Goal: Transaction & Acquisition: Purchase product/service

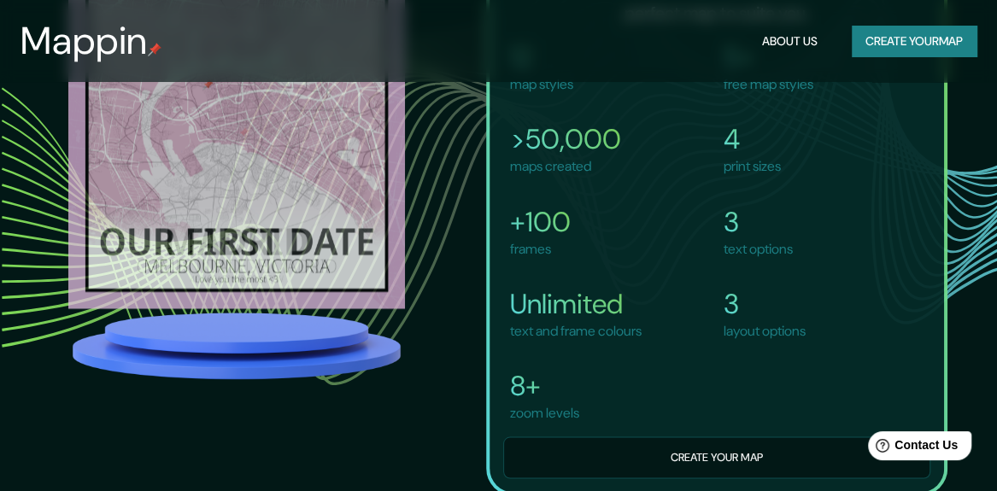
scroll to position [1557, 0]
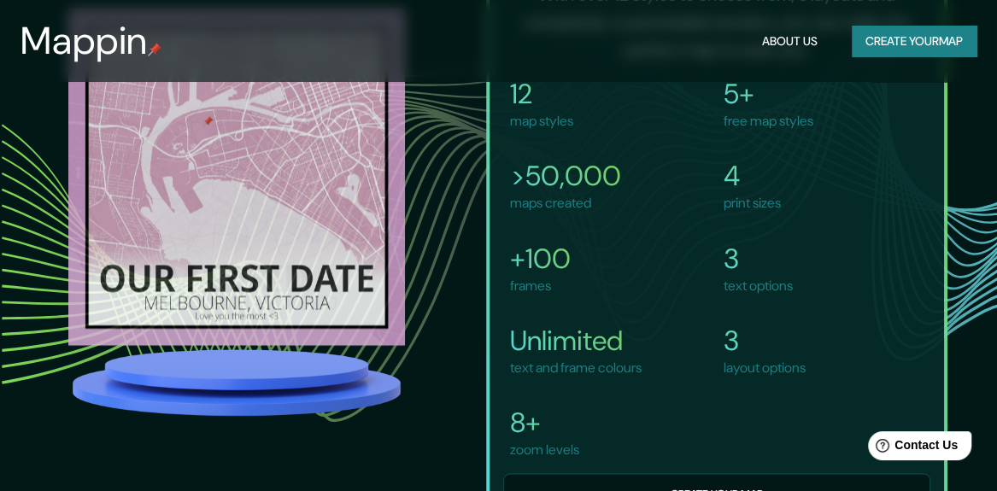
drag, startPoint x: 921, startPoint y: 21, endPoint x: 912, endPoint y: 41, distance: 22.6
click at [921, 21] on div "Mappin About Us Create your map" at bounding box center [498, 41] width 997 height 55
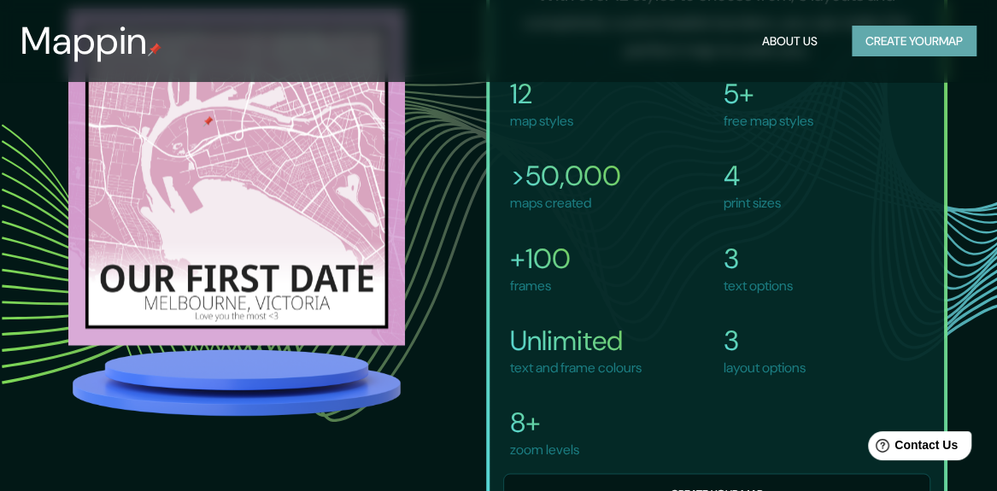
click at [906, 48] on button "Create your map" at bounding box center [914, 42] width 125 height 32
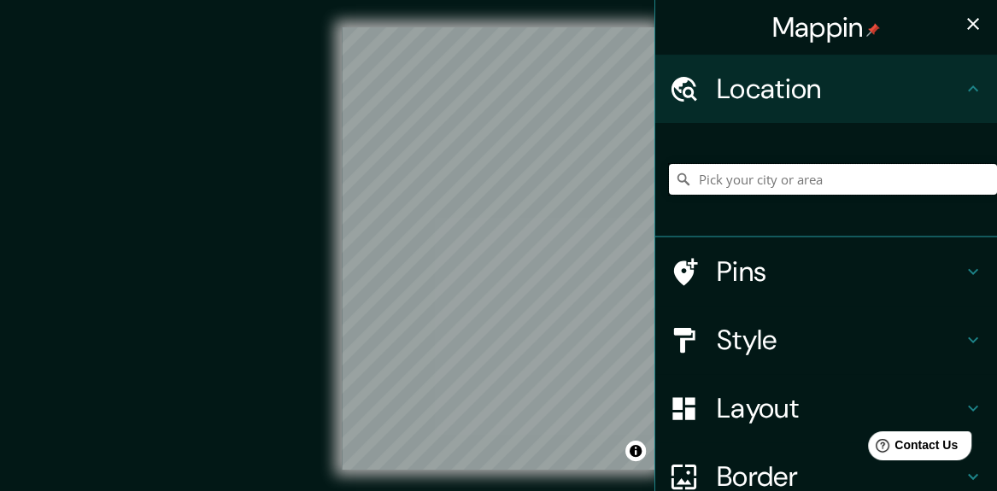
click at [724, 184] on input "Pick your city or area" at bounding box center [833, 179] width 328 height 31
click at [706, 177] on input "Pick your city or area" at bounding box center [833, 179] width 328 height 31
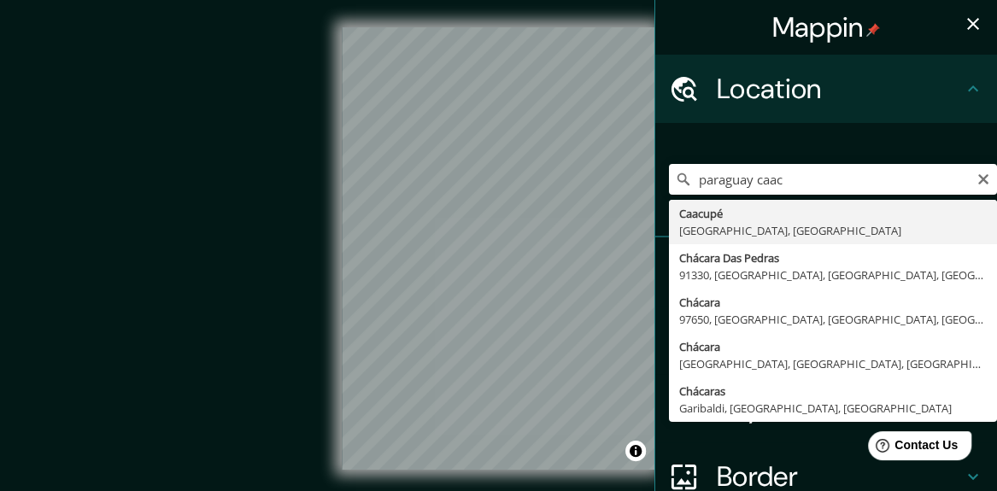
type input "Caacupé, [GEOGRAPHIC_DATA], [GEOGRAPHIC_DATA]"
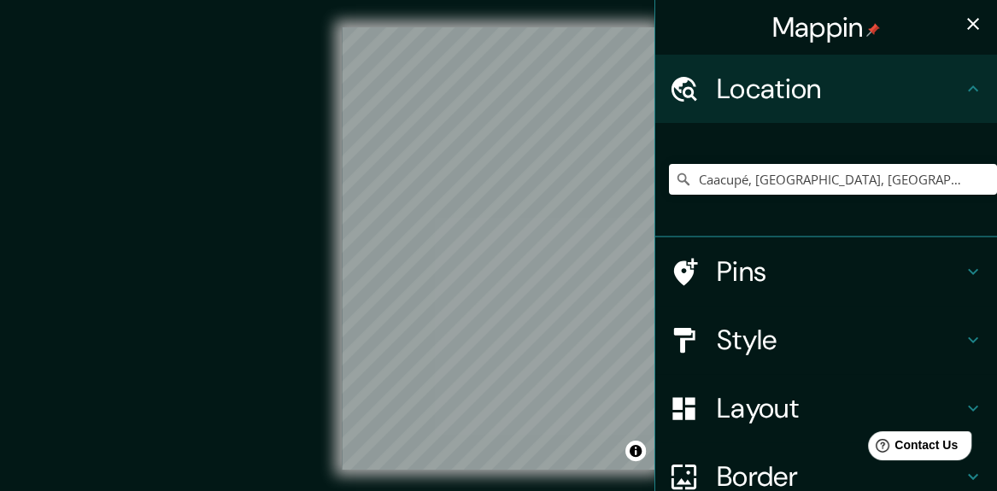
click at [963, 275] on icon at bounding box center [973, 271] width 21 height 21
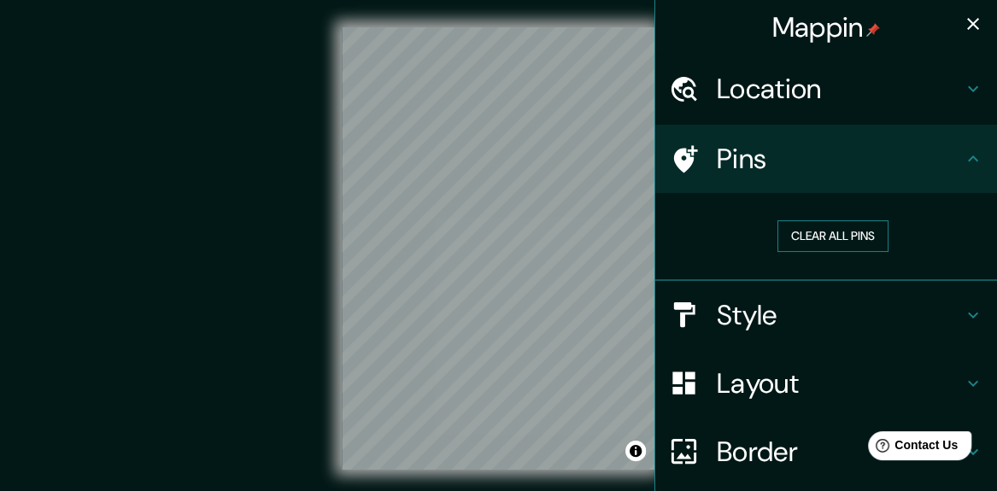
click at [807, 238] on button "Clear all pins" at bounding box center [832, 236] width 111 height 32
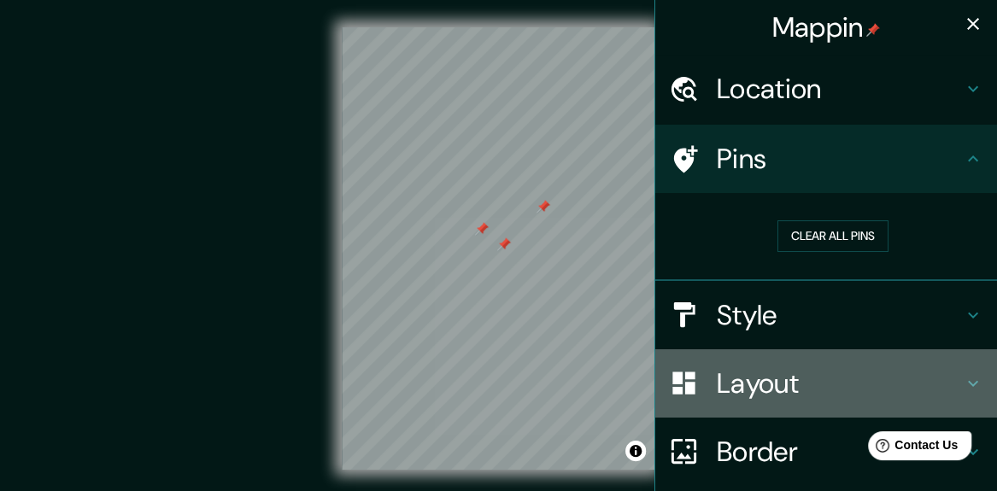
click at [883, 392] on h4 "Layout" at bounding box center [840, 384] width 246 height 34
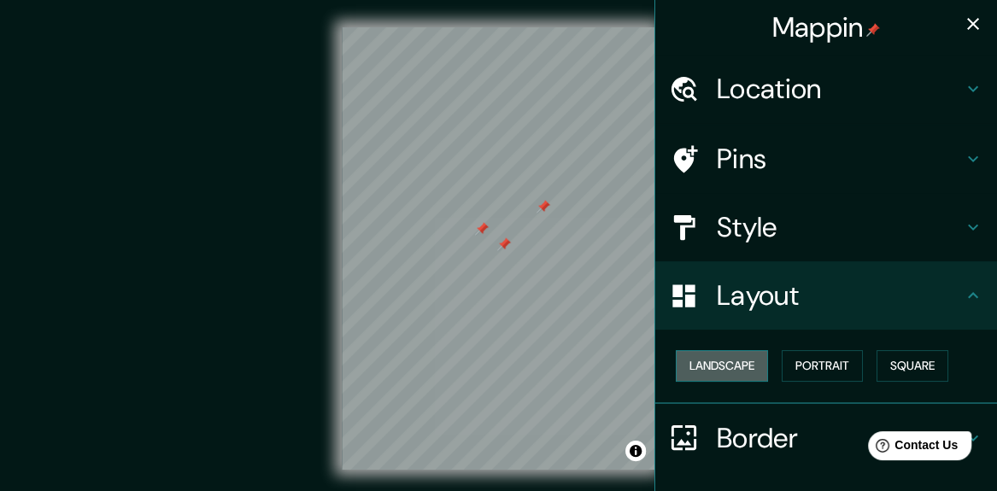
click at [728, 366] on button "Landscape" at bounding box center [722, 366] width 92 height 32
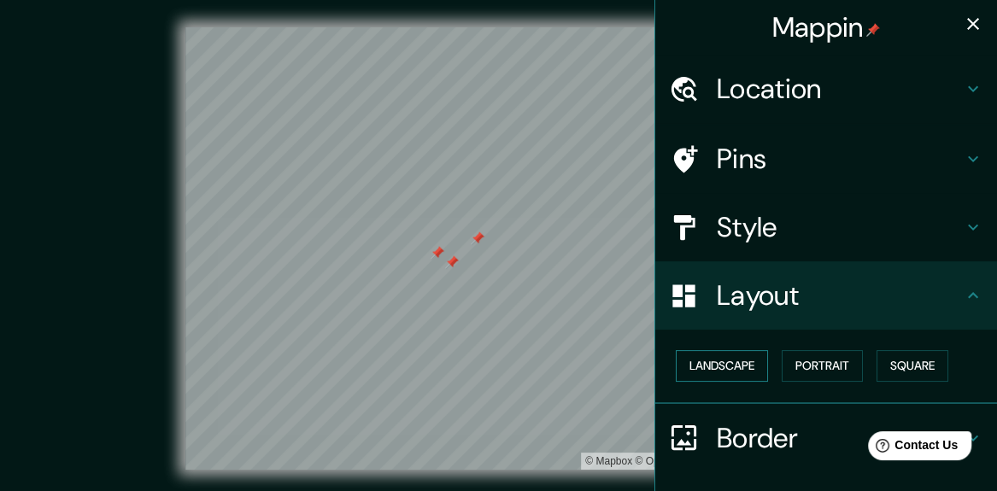
click at [714, 371] on button "Landscape" at bounding box center [722, 366] width 92 height 32
click at [813, 372] on button "Portrait" at bounding box center [822, 366] width 81 height 32
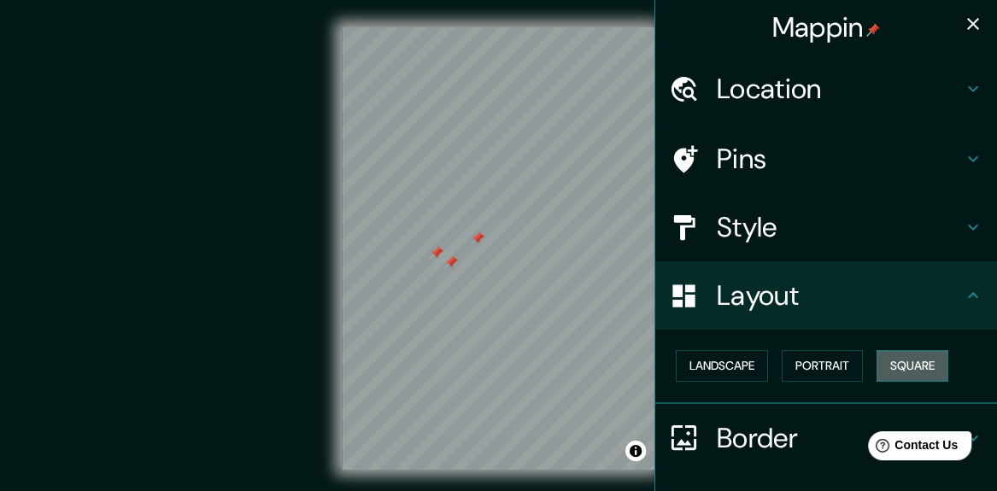
click at [877, 372] on button "Square" at bounding box center [913, 366] width 72 height 32
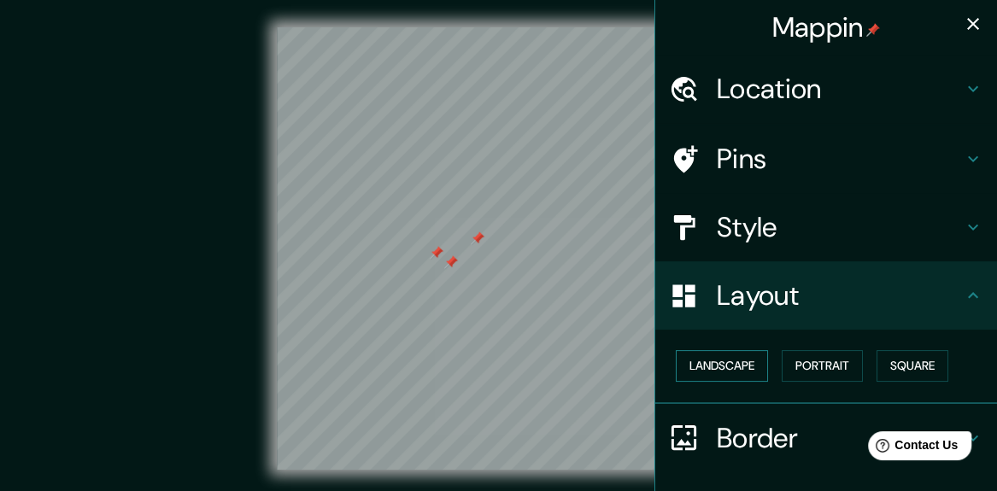
click at [678, 371] on button "Landscape" at bounding box center [722, 366] width 92 height 32
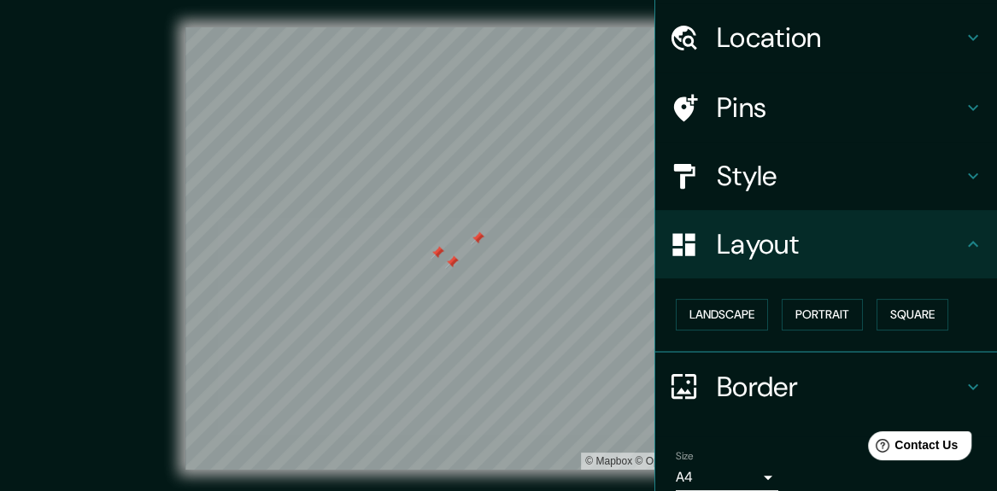
scroll to position [121, 0]
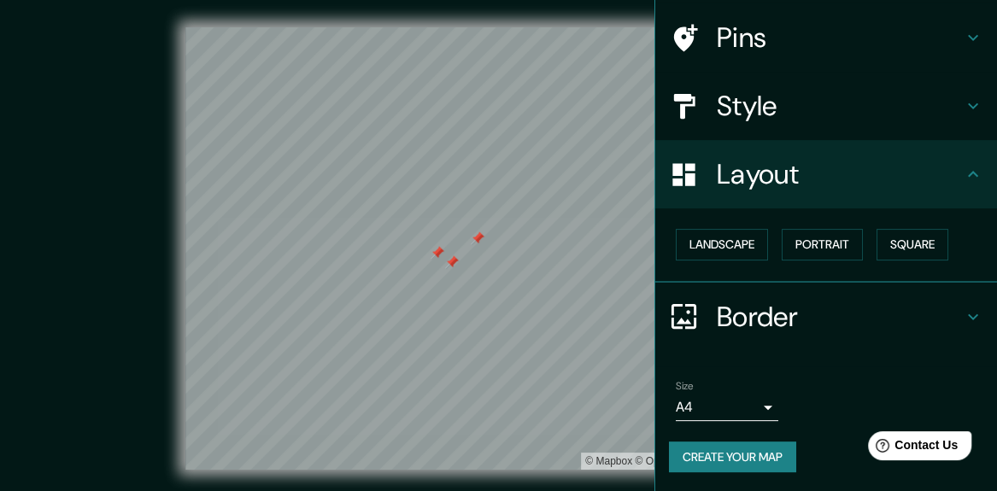
click at [905, 320] on h4 "Border" at bounding box center [840, 317] width 246 height 34
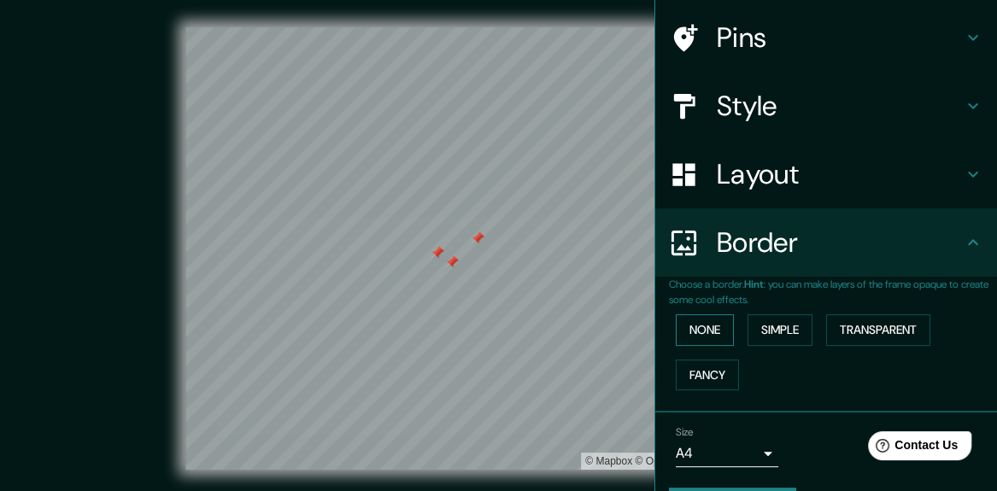
click at [692, 333] on button "None" at bounding box center [705, 330] width 58 height 32
click at [755, 334] on button "Simple" at bounding box center [780, 330] width 65 height 32
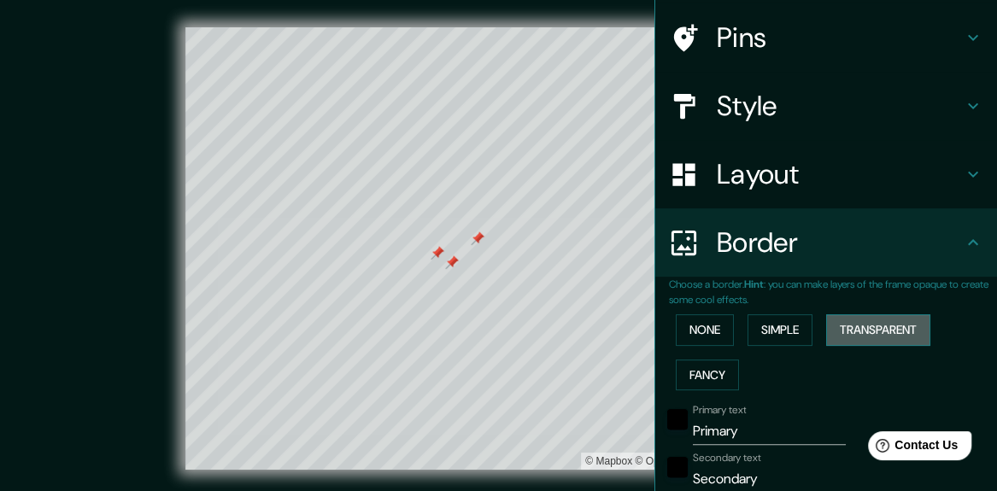
click at [872, 336] on button "Transparent" at bounding box center [878, 330] width 104 height 32
click at [686, 371] on button "Fancy" at bounding box center [707, 376] width 63 height 32
click at [696, 329] on button "None" at bounding box center [705, 330] width 58 height 32
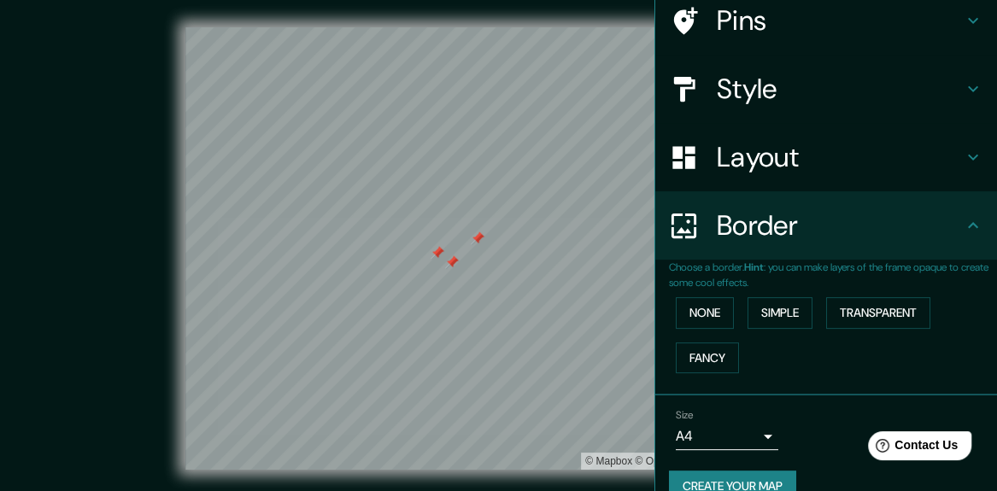
scroll to position [167, 0]
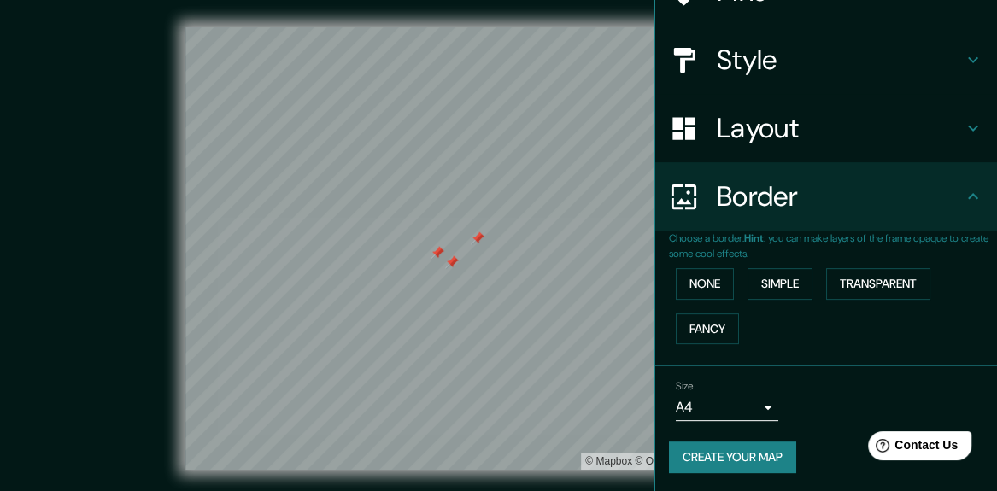
click at [733, 390] on div "Size A4 single" at bounding box center [727, 400] width 103 height 41
click at [733, 399] on body "Mappin Location [GEOGRAPHIC_DATA], [GEOGRAPHIC_DATA], [GEOGRAPHIC_DATA] Pins St…" at bounding box center [498, 245] width 997 height 491
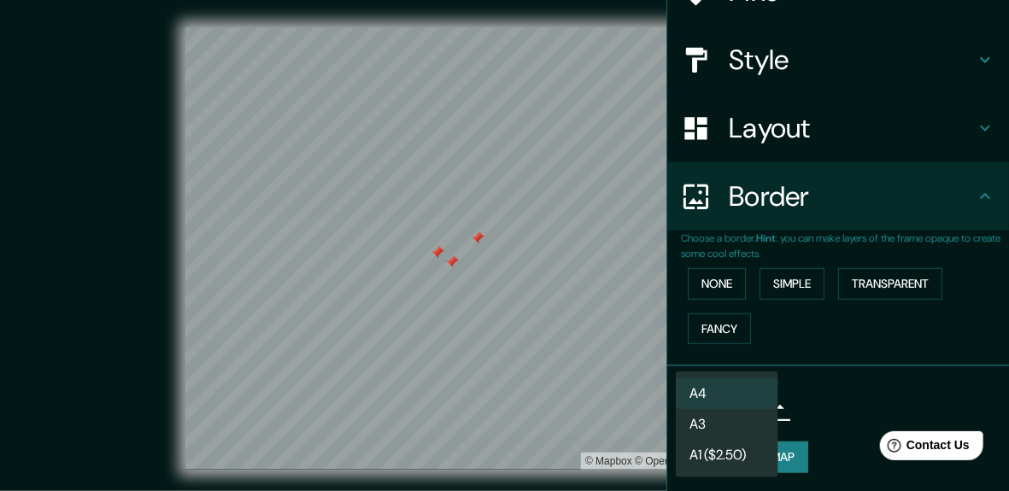
click at [741, 419] on li "A3" at bounding box center [727, 424] width 103 height 31
type input "a4"
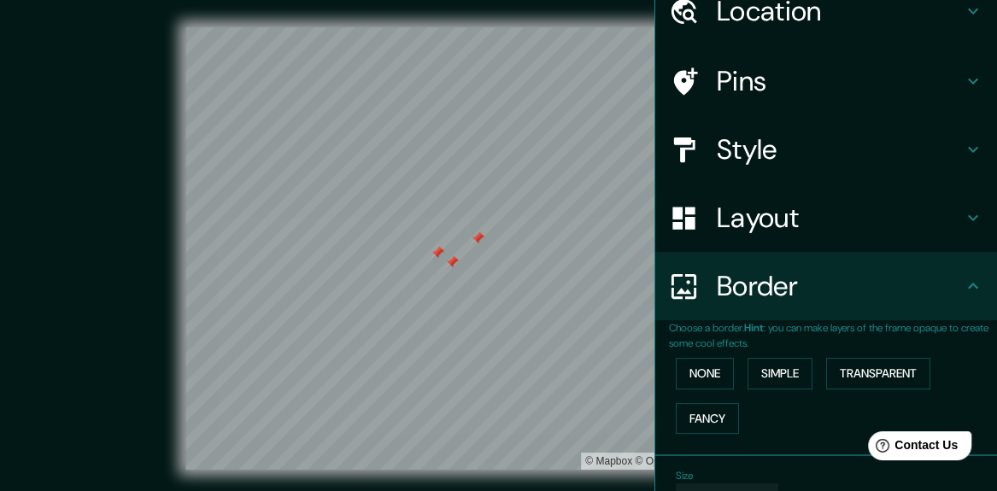
scroll to position [0, 0]
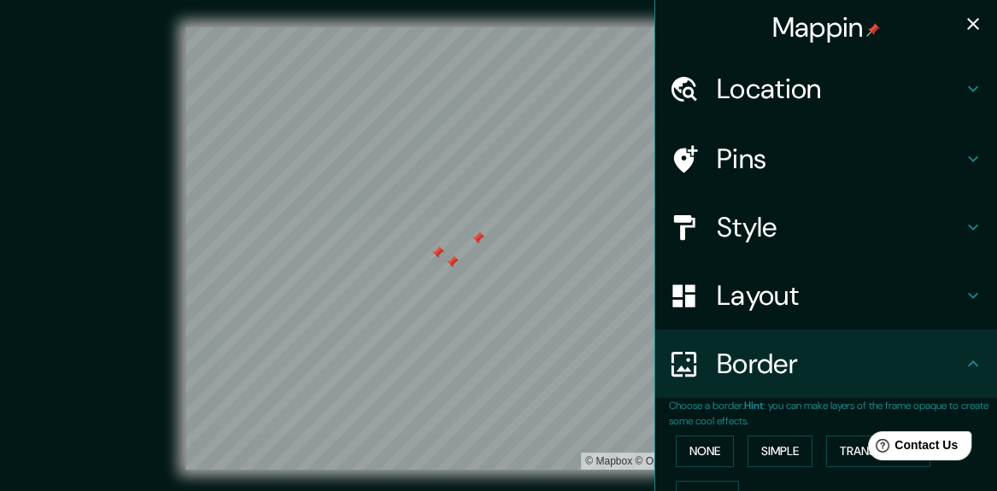
click at [862, 170] on h4 "Pins" at bounding box center [840, 159] width 246 height 34
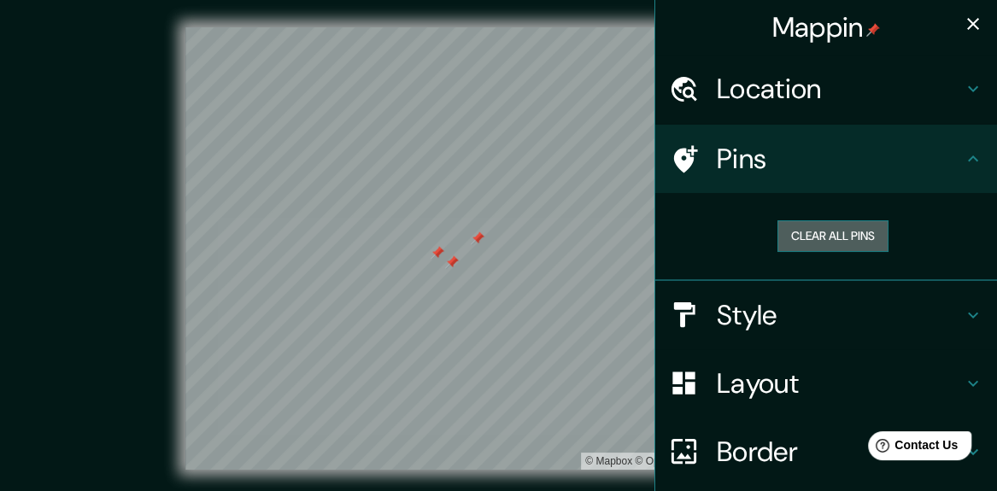
click at [821, 235] on button "Clear all pins" at bounding box center [832, 236] width 111 height 32
click at [801, 237] on button "Clear all pins" at bounding box center [832, 236] width 111 height 32
click at [967, 28] on icon "button" at bounding box center [973, 24] width 12 height 12
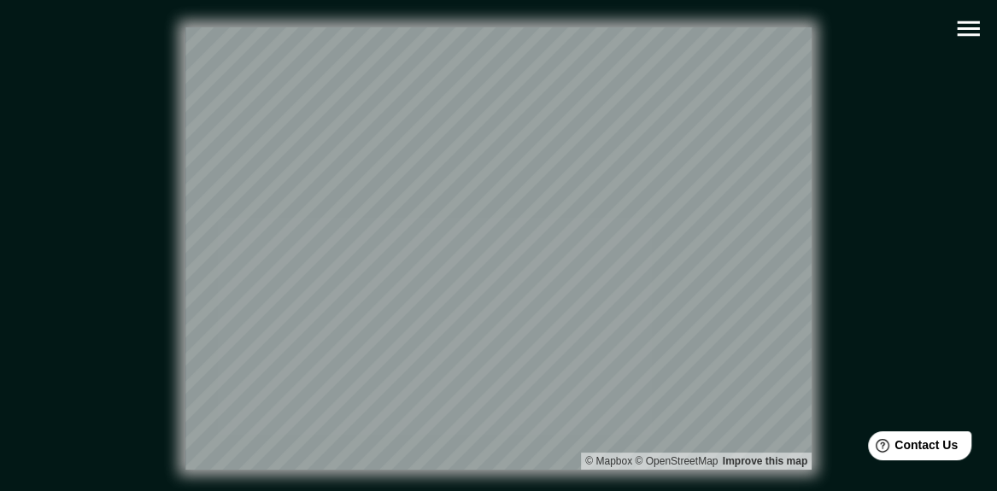
click at [962, 38] on icon "button" at bounding box center [968, 29] width 30 height 30
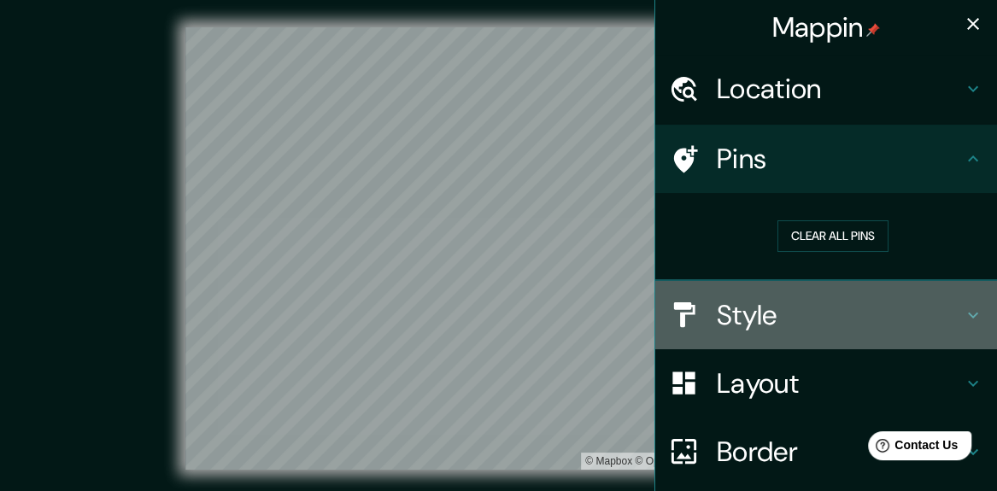
click at [792, 293] on div "Style" at bounding box center [826, 315] width 342 height 68
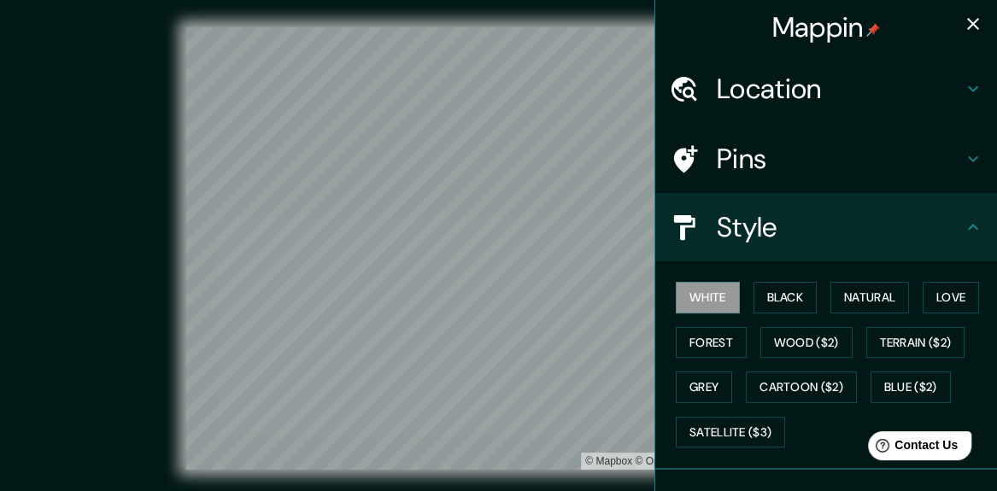
scroll to position [227, 0]
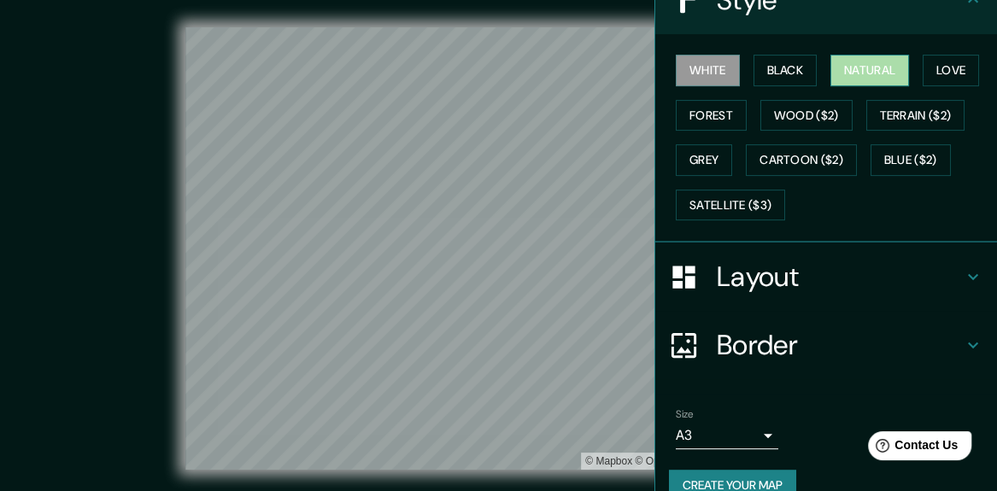
click at [874, 75] on button "Natural" at bounding box center [869, 71] width 79 height 32
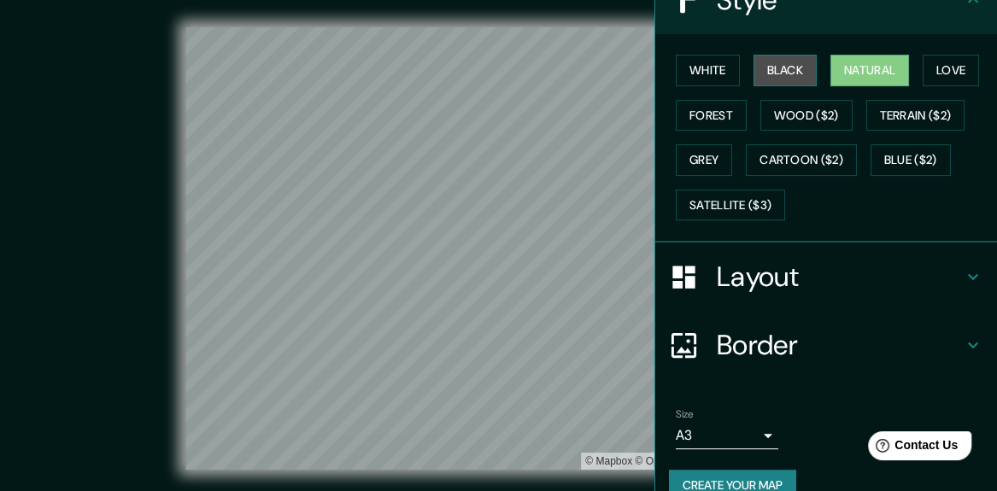
click at [796, 70] on button "Black" at bounding box center [786, 71] width 64 height 32
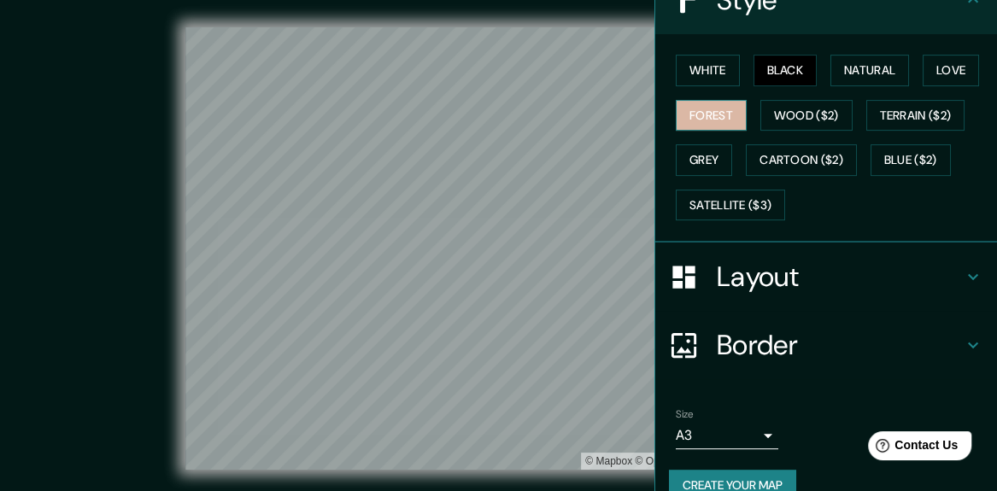
click at [712, 120] on button "Forest" at bounding box center [711, 116] width 71 height 32
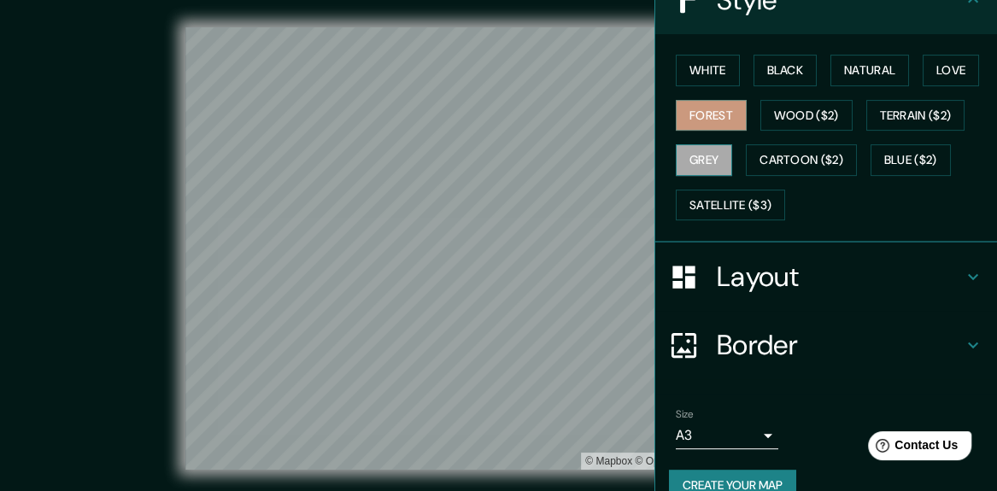
click at [691, 157] on button "Grey" at bounding box center [704, 160] width 56 height 32
click at [695, 156] on button "Grey" at bounding box center [704, 160] width 56 height 32
click at [878, 74] on button "Natural" at bounding box center [869, 71] width 79 height 32
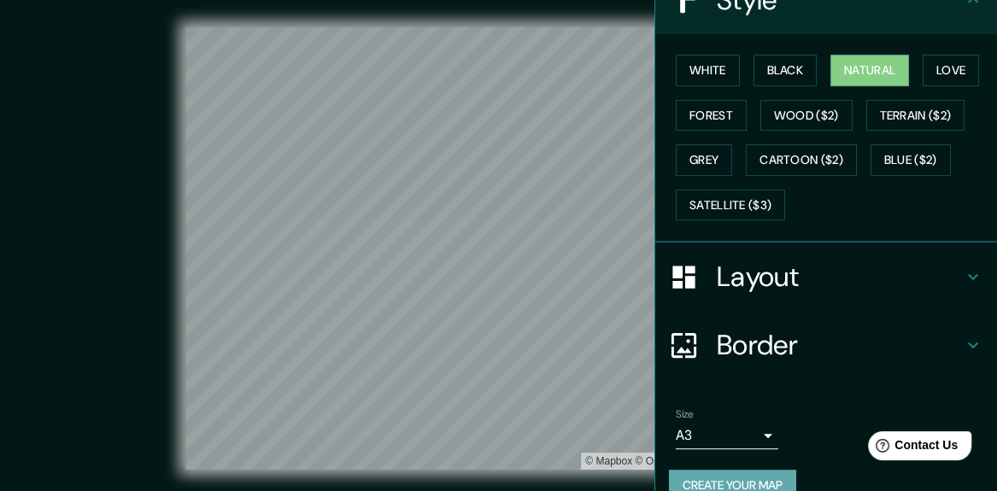
click at [742, 476] on button "Create your map" at bounding box center [732, 486] width 127 height 32
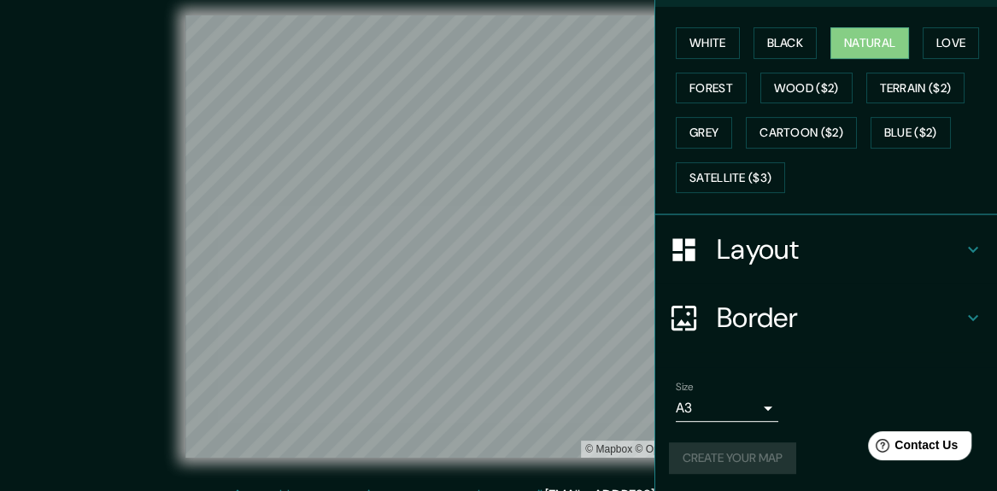
scroll to position [32, 0]
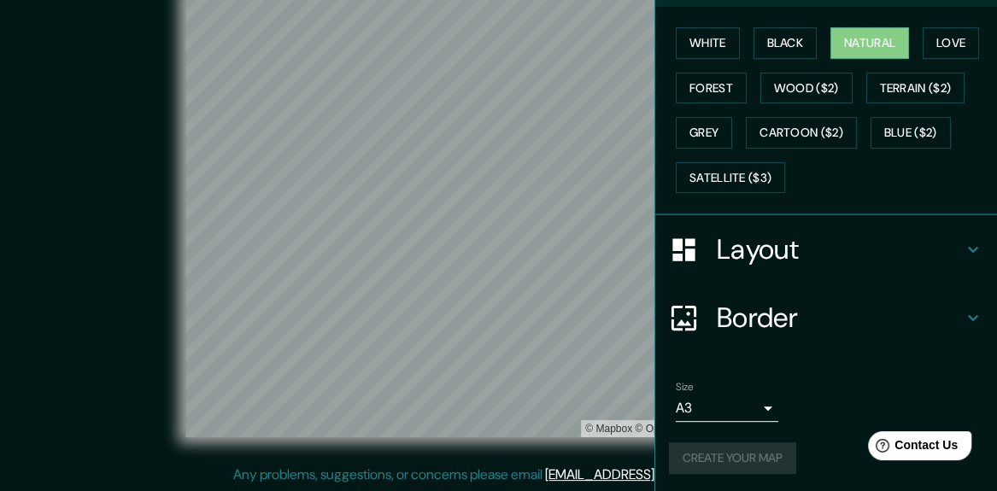
click at [748, 466] on div "Create your map" at bounding box center [826, 459] width 314 height 32
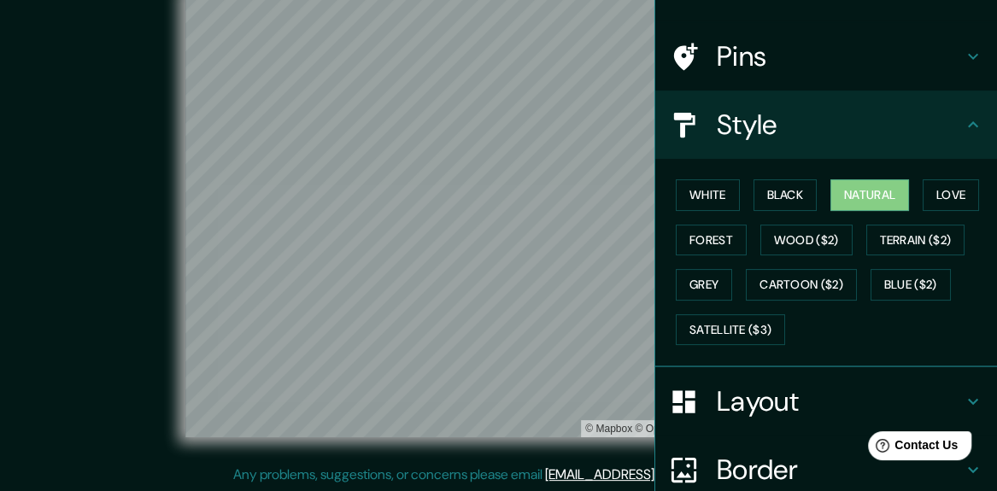
scroll to position [0, 0]
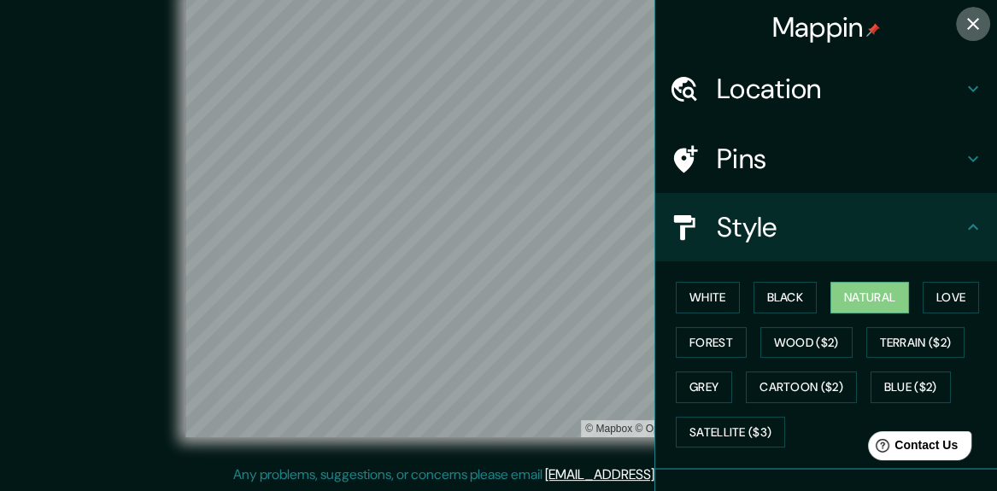
click at [963, 32] on icon "button" at bounding box center [973, 24] width 21 height 21
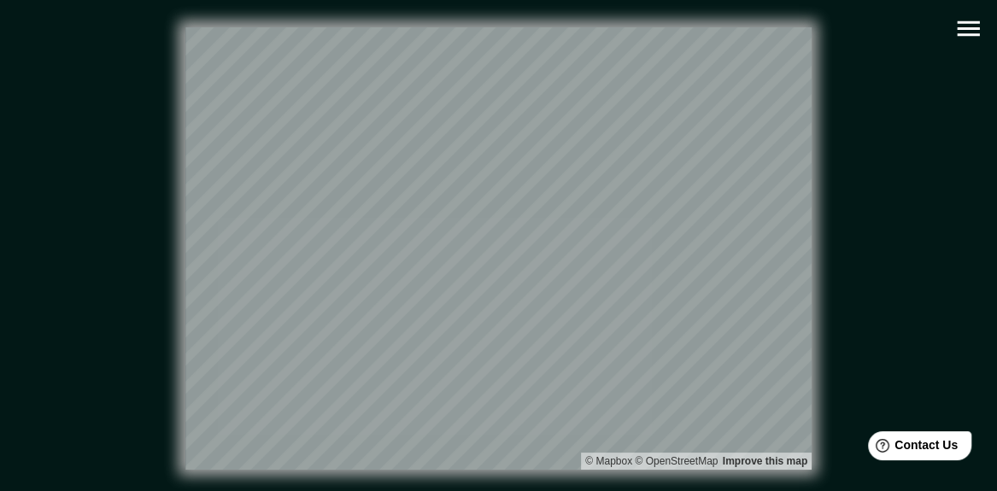
click at [976, 21] on icon "button" at bounding box center [968, 29] width 30 height 30
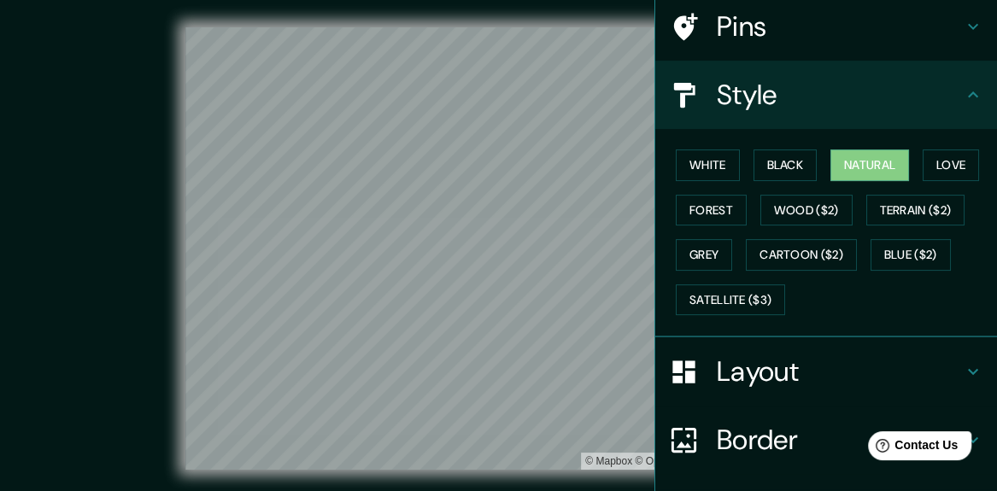
scroll to position [255, 0]
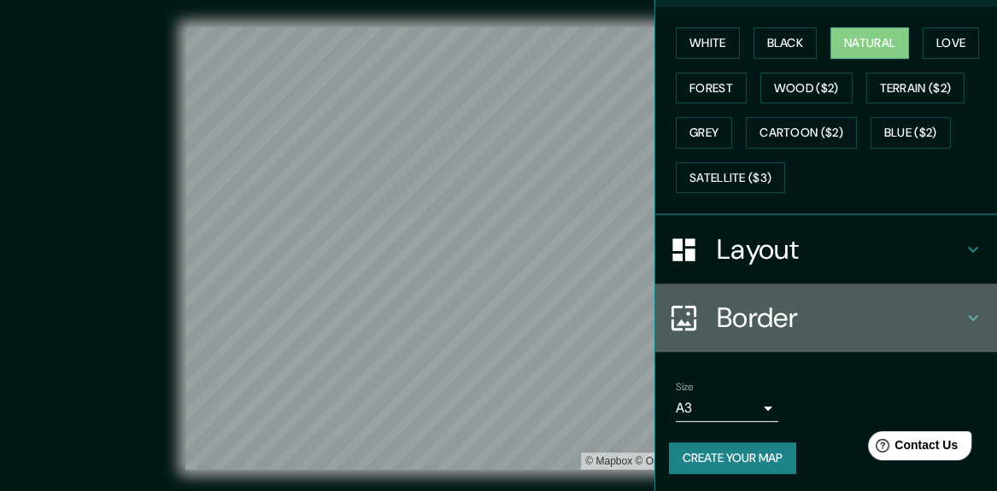
click at [870, 320] on h4 "Border" at bounding box center [840, 318] width 246 height 34
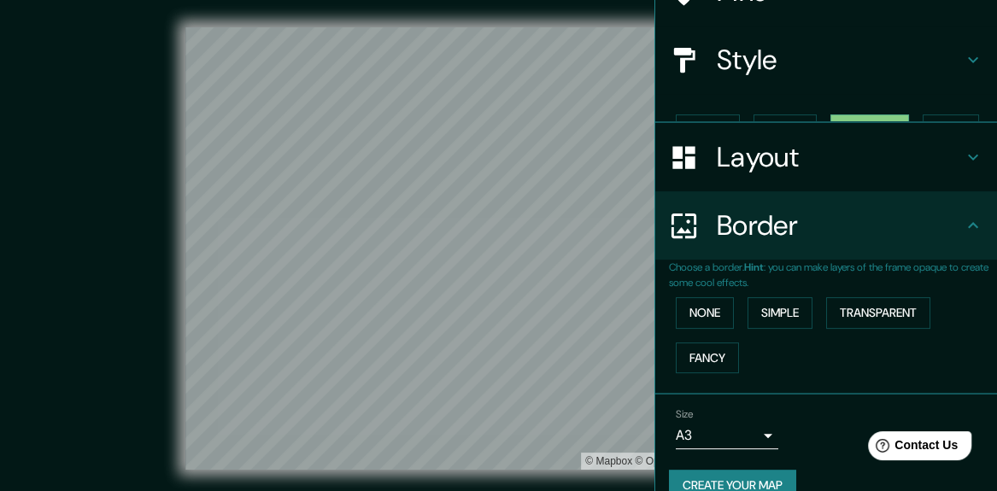
scroll to position [167, 0]
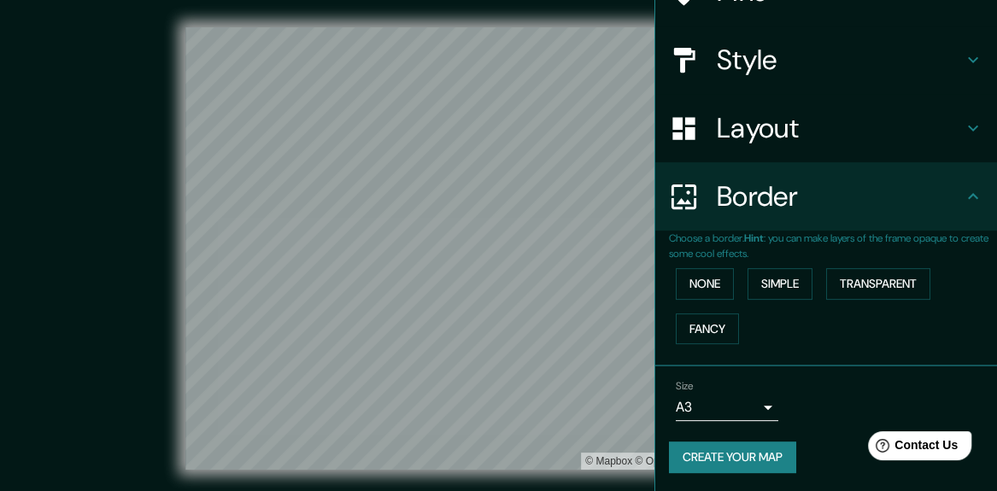
click at [941, 126] on h4 "Layout" at bounding box center [840, 128] width 246 height 34
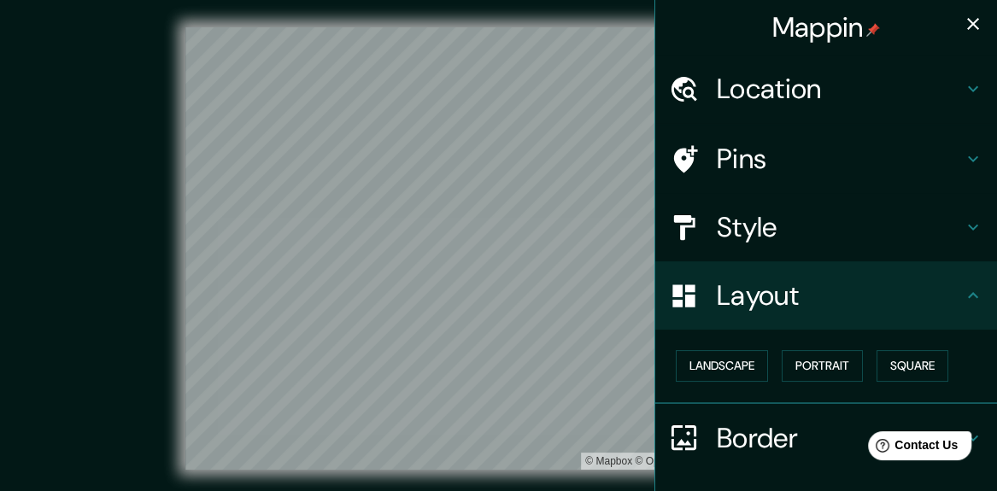
scroll to position [0, 0]
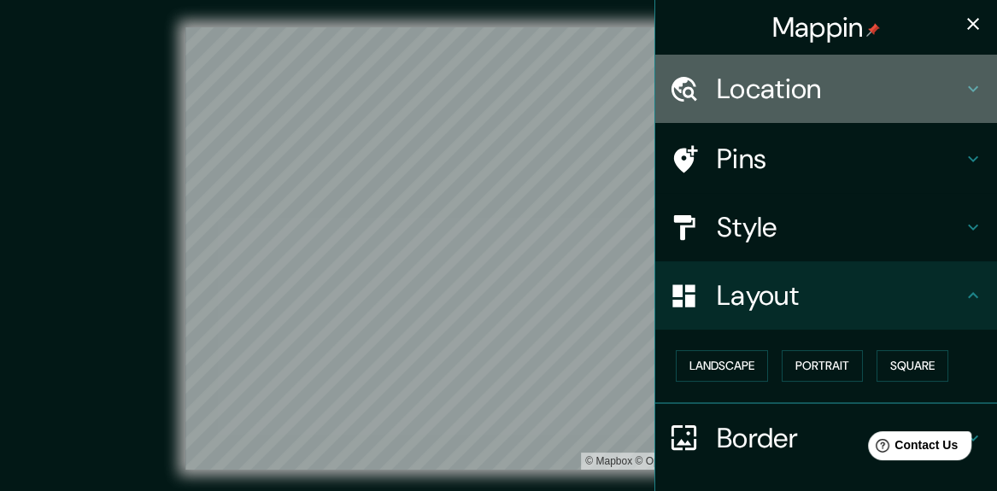
click at [965, 95] on icon at bounding box center [973, 89] width 21 height 21
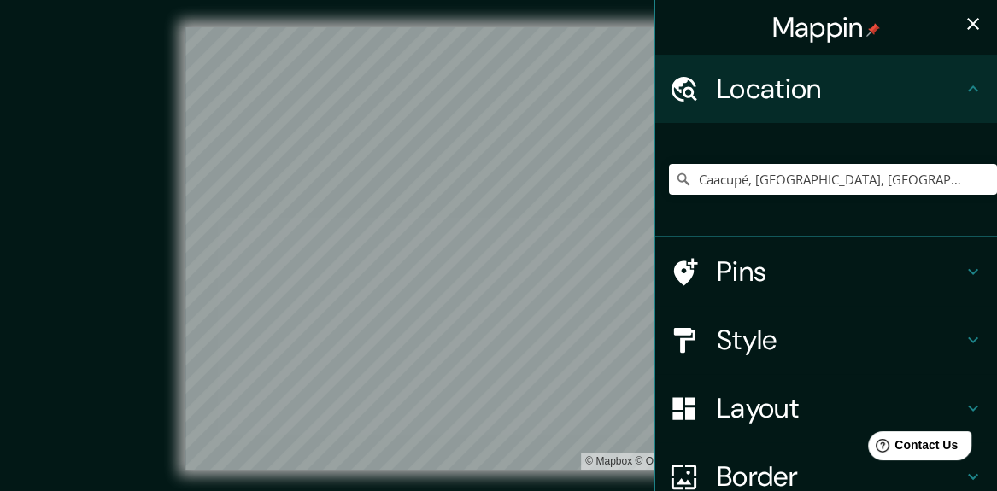
click at [965, 95] on icon at bounding box center [973, 89] width 21 height 21
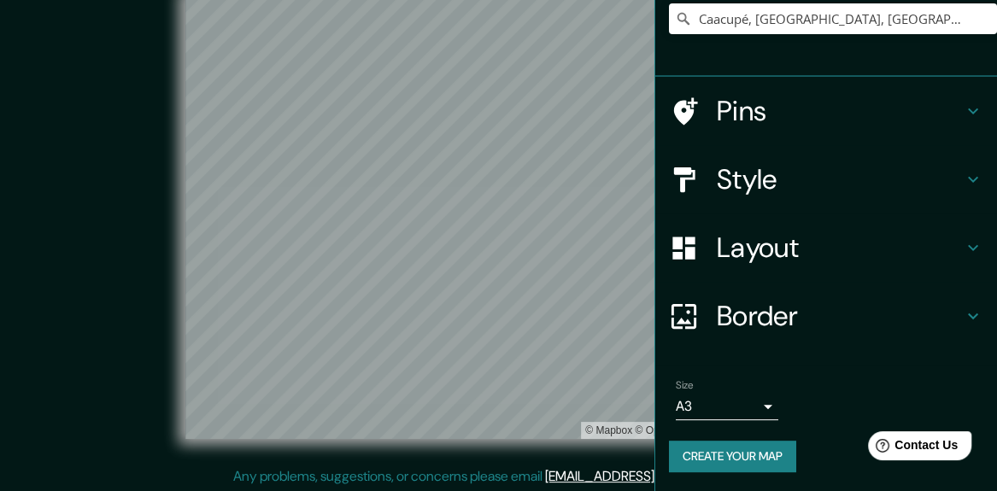
scroll to position [32, 0]
click at [768, 458] on button "Create your map" at bounding box center [732, 457] width 127 height 32
